Goal: Contribute content

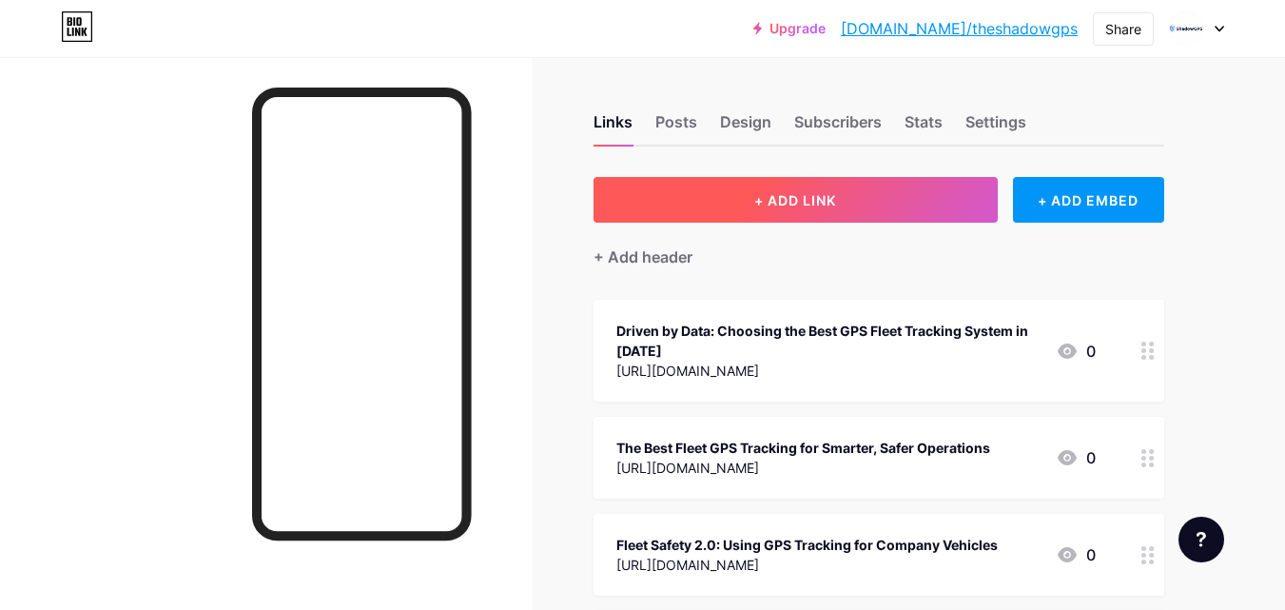
click at [760, 202] on span "+ ADD LINK" at bounding box center [795, 200] width 82 height 16
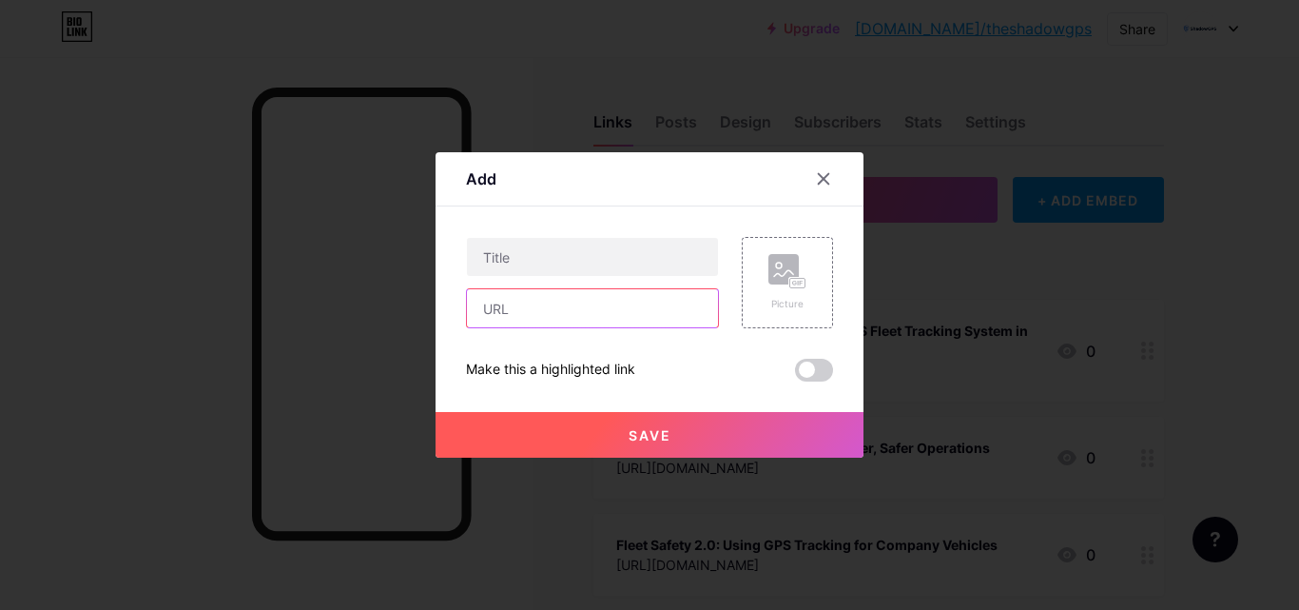
click at [556, 312] on input "text" at bounding box center [592, 308] width 251 height 38
paste input "[URL][DOMAIN_NAME] [URL][DOMAIN_NAME] [URL][DOMAIN_NAME] [URL][DOMAIN_NAME]"
drag, startPoint x: 583, startPoint y: 317, endPoint x: 380, endPoint y: 307, distance: 202.8
click at [382, 307] on div "Add Content YouTube Play YouTube video without leaving your page. ADD Vimeo Pla…" at bounding box center [649, 305] width 1299 height 610
paste input "[DOMAIN_NAME][URL]"
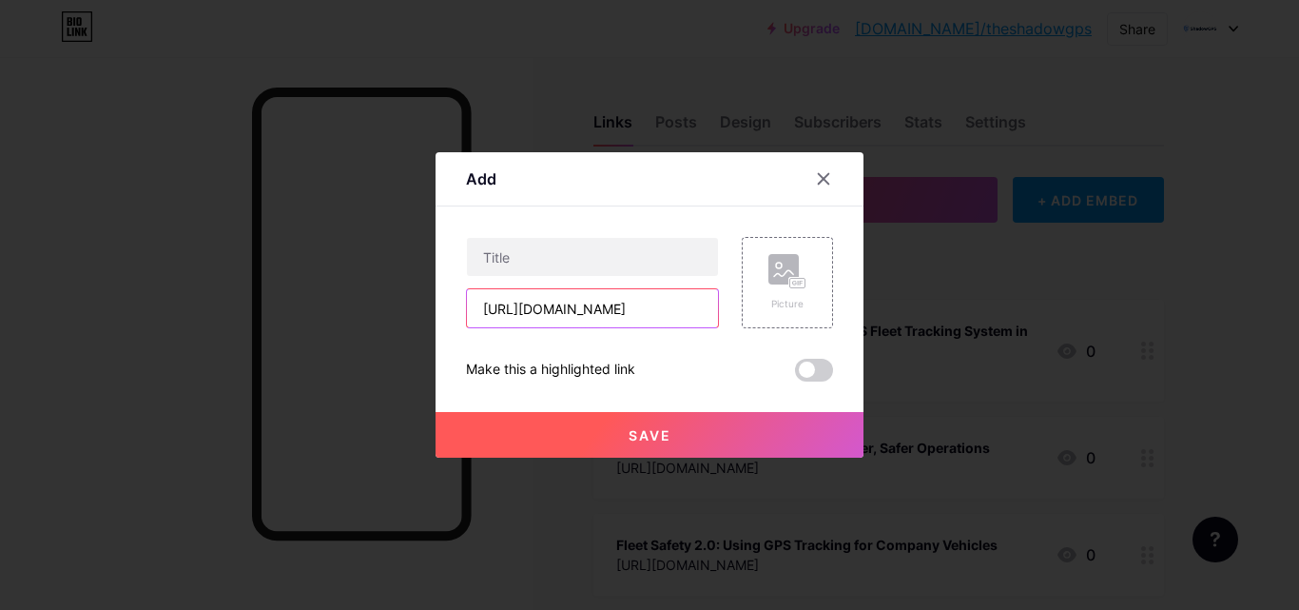
scroll to position [0, 232]
type input "[URL][DOMAIN_NAME]"
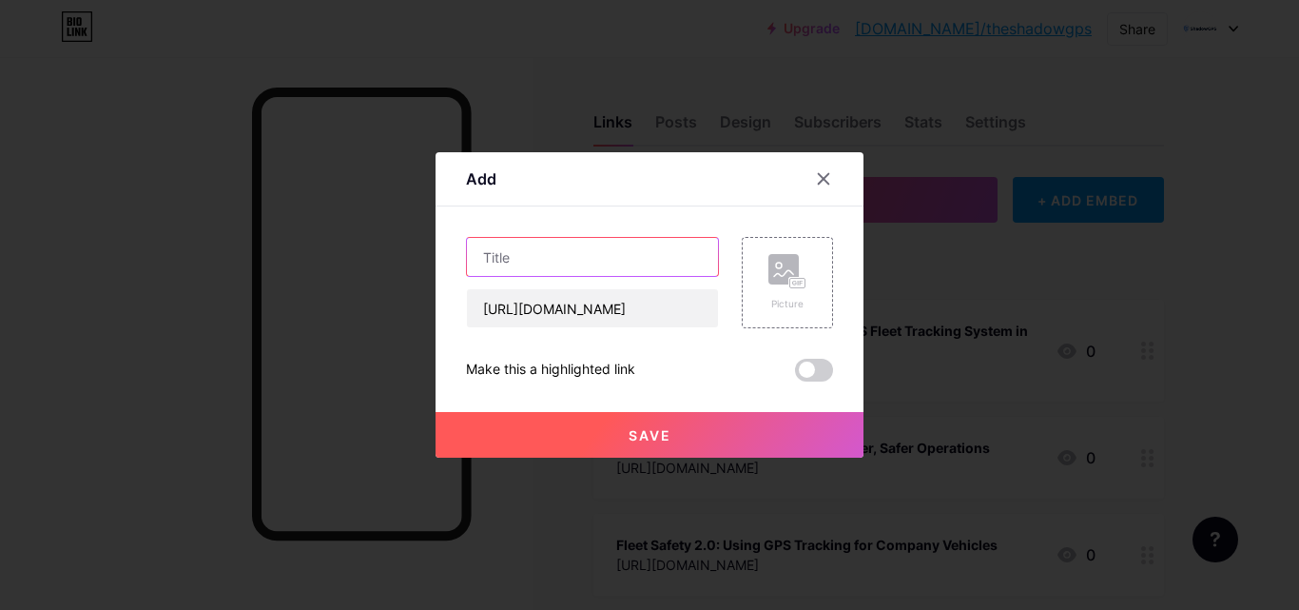
click at [551, 247] on input "text" at bounding box center [592, 257] width 251 height 38
paste input "Driven by Data: Choosing the Best GPS Fleet Tracking System in [DATE]"
type input "Driven by Data: Choosing the Best GPS Fleet Tracking System in [DATE]"
click at [523, 431] on button "Save" at bounding box center [650, 435] width 428 height 46
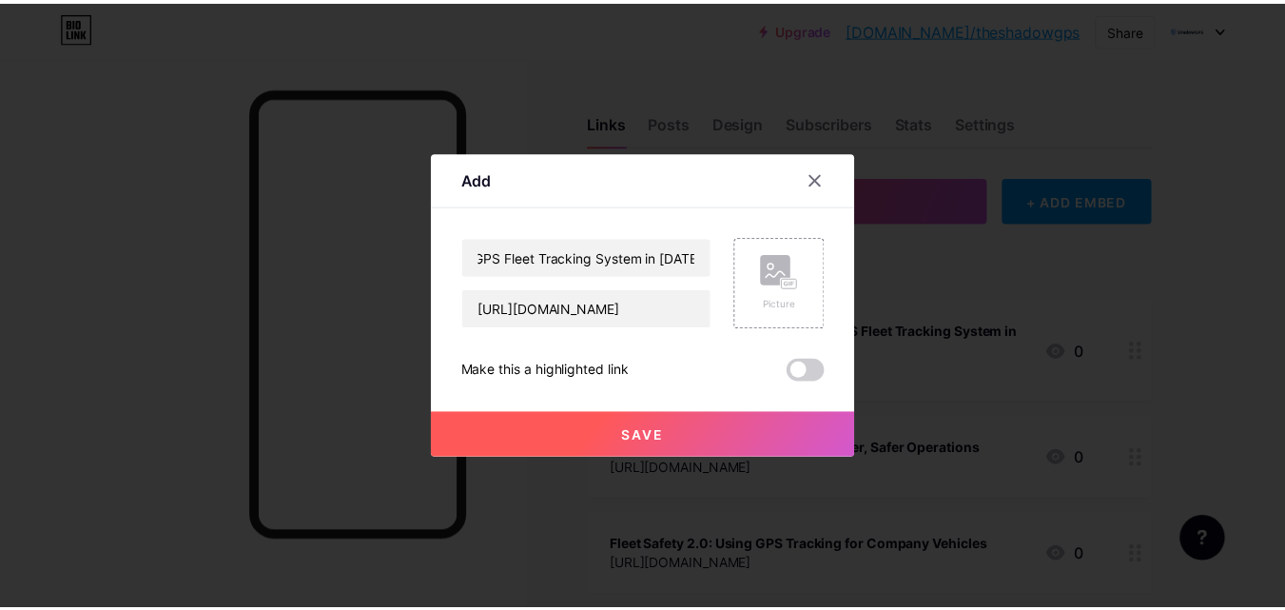
scroll to position [0, 0]
